Goal: Task Accomplishment & Management: Manage account settings

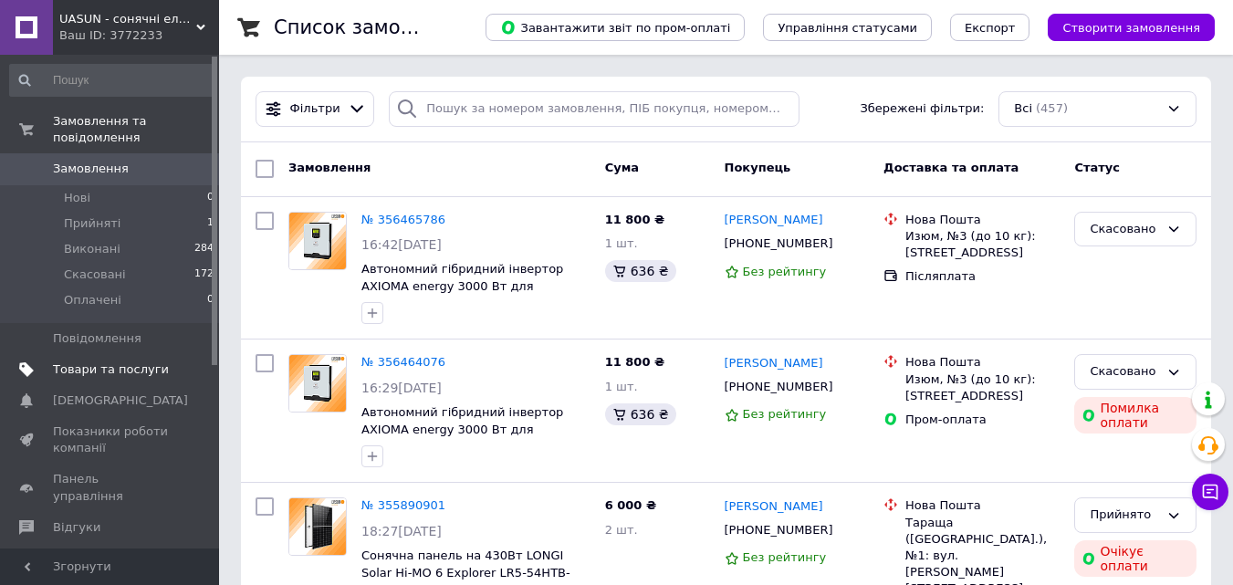
click at [115, 361] on span "Товари та послуги" at bounding box center [111, 369] width 116 height 16
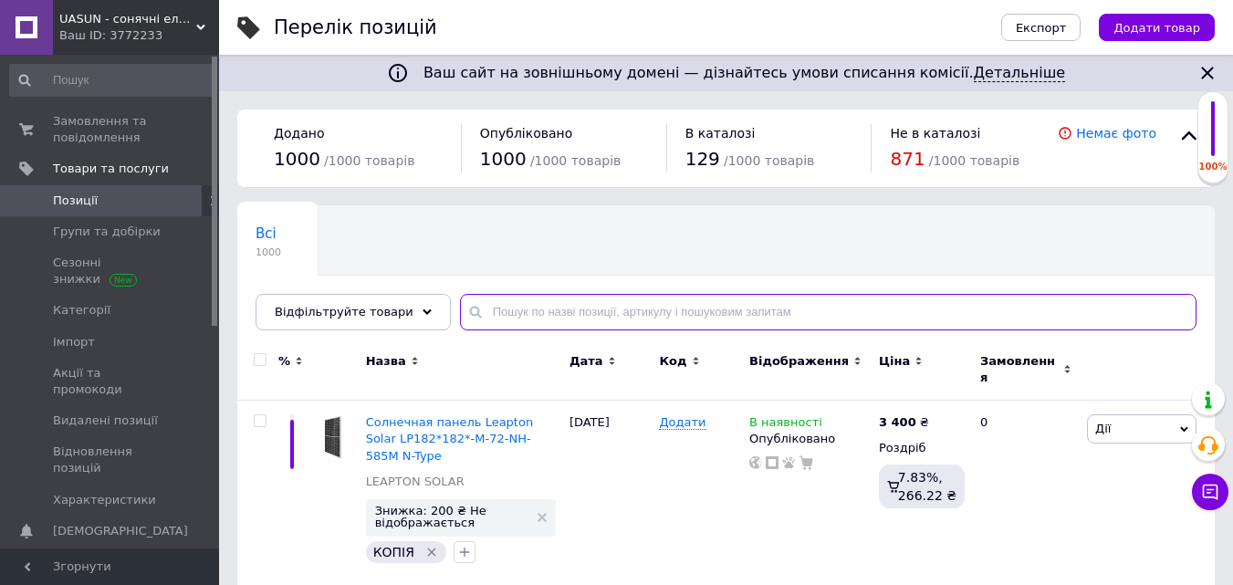
click at [631, 301] on input "text" at bounding box center [828, 312] width 737 height 37
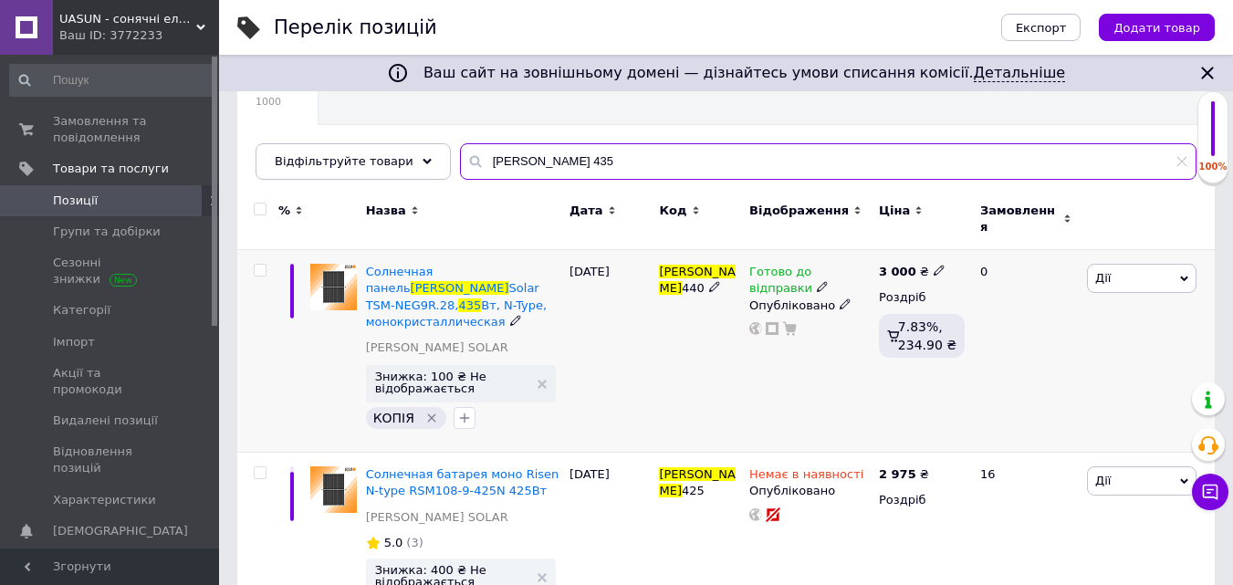
scroll to position [183, 0]
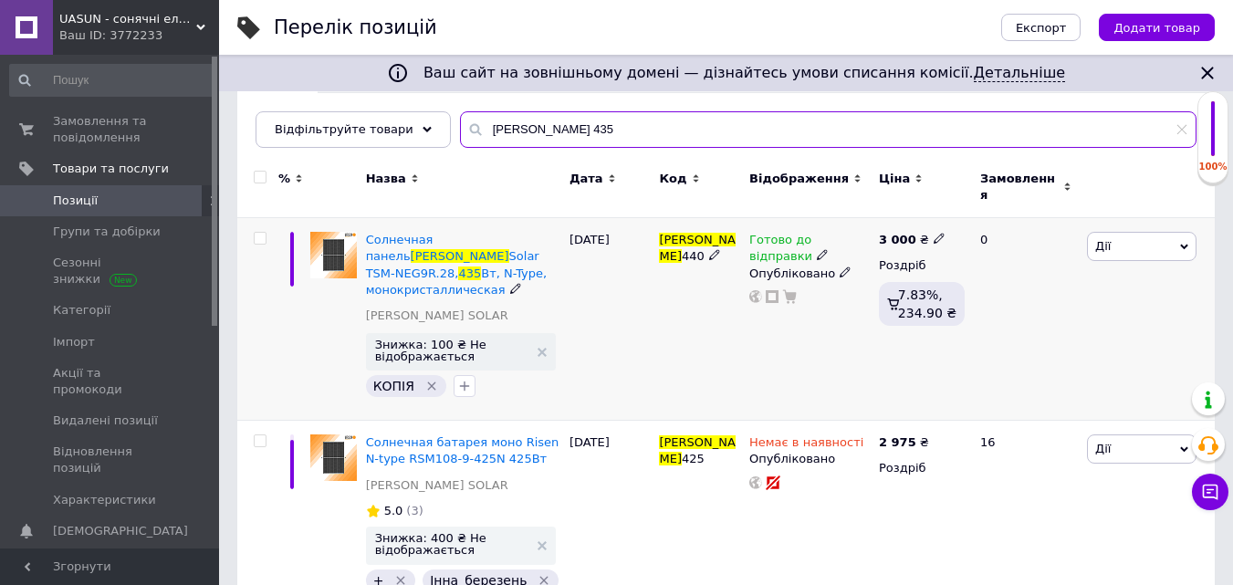
type input "trina 435"
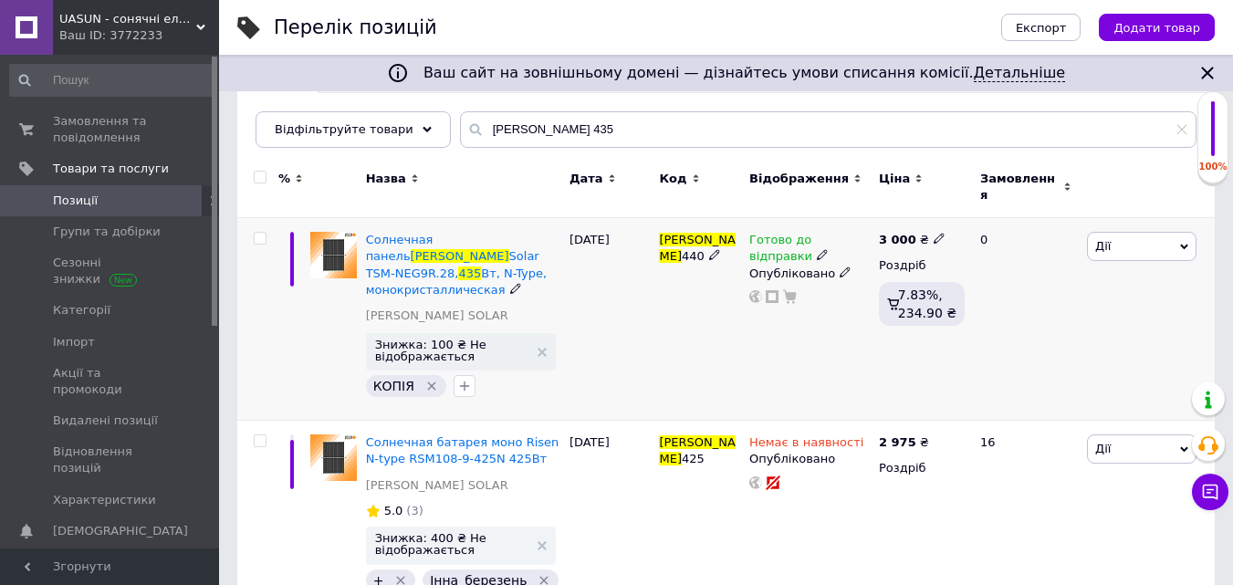
click at [935, 233] on icon at bounding box center [939, 238] width 11 height 11
drag, startPoint x: 1015, startPoint y: 208, endPoint x: 976, endPoint y: 216, distance: 40.1
click at [976, 216] on input "3000" at bounding box center [1021, 219] width 139 height 37
type input "3050"
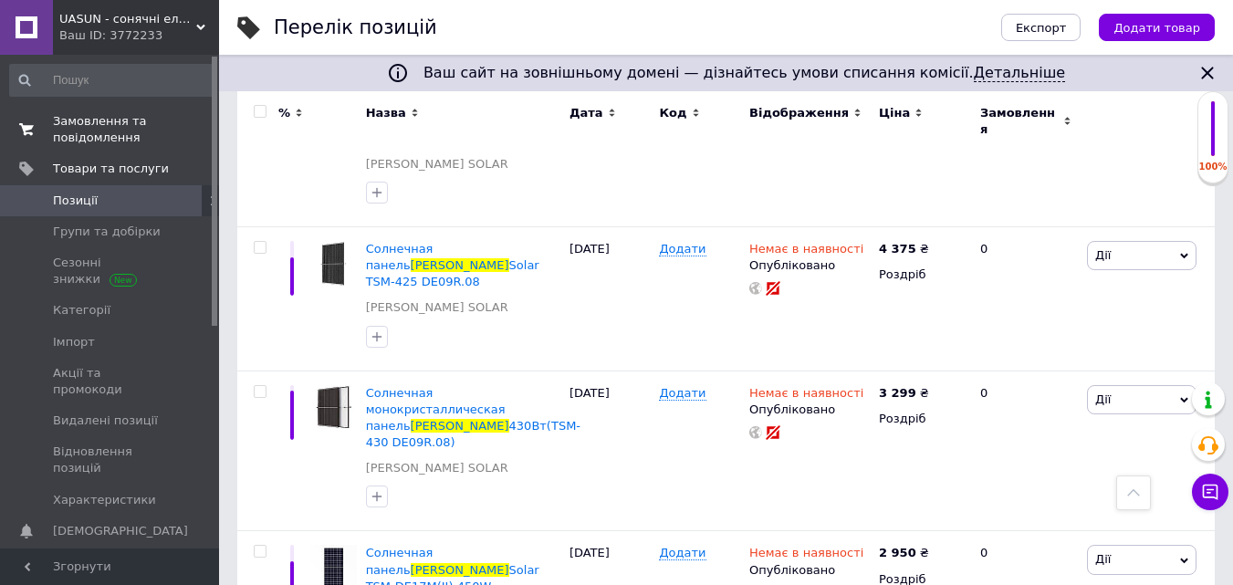
scroll to position [2171, 0]
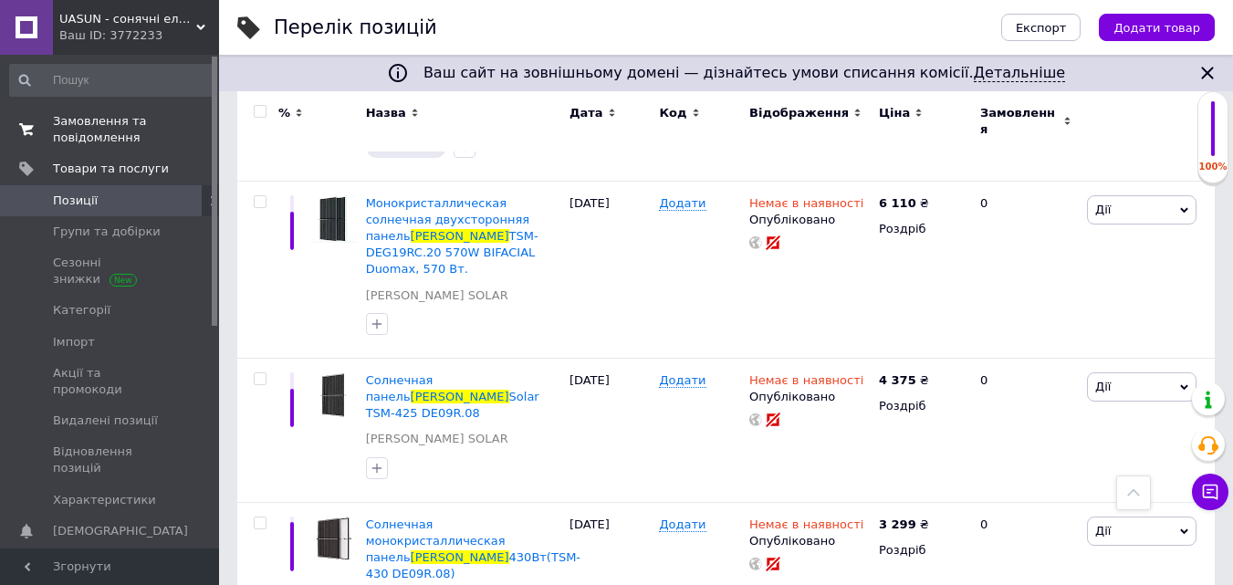
click at [101, 131] on span "Замовлення та повідомлення" at bounding box center [111, 129] width 116 height 33
